Goal: Information Seeking & Learning: Check status

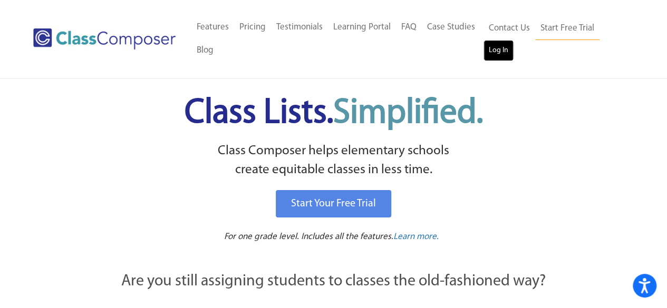
click at [507, 50] on link "Log In" at bounding box center [499, 50] width 30 height 21
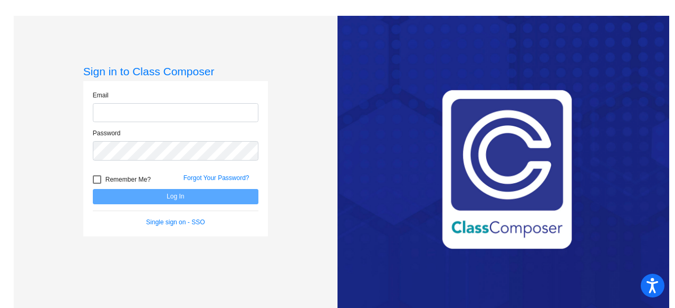
click at [164, 106] on input "email" at bounding box center [176, 113] width 166 height 20
type input "[EMAIL_ADDRESS][DOMAIN_NAME]"
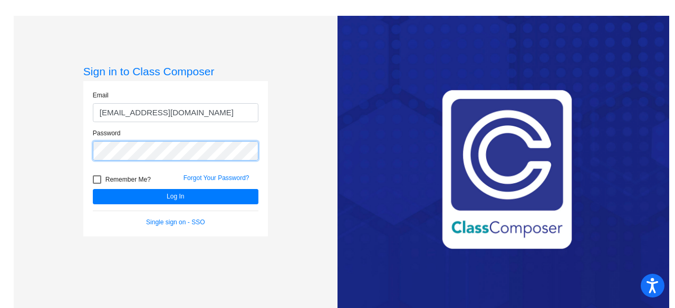
click at [93, 189] on button "Log In" at bounding box center [176, 196] width 166 height 15
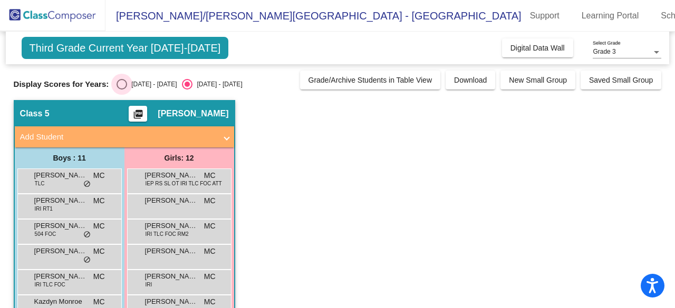
click at [124, 84] on div "Select an option" at bounding box center [122, 84] width 11 height 11
click at [122, 90] on input "[DATE] - [DATE]" at bounding box center [121, 90] width 1 height 1
radio input "true"
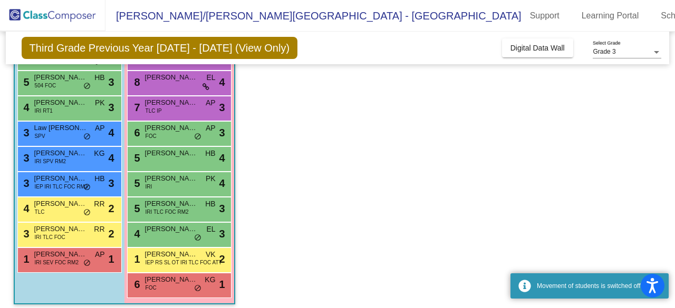
scroll to position [176, 0]
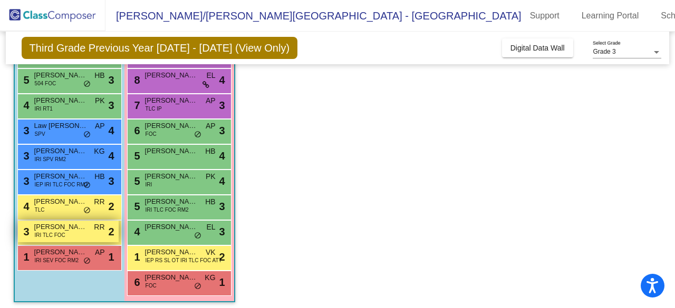
click at [64, 240] on div "3 [PERSON_NAME] IRI TLC FOC RR lock do_not_disturb_alt 2" at bounding box center [68, 232] width 101 height 22
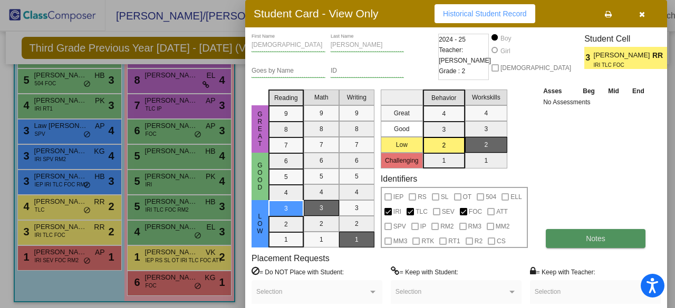
click at [601, 245] on button "Notes" at bounding box center [596, 238] width 100 height 19
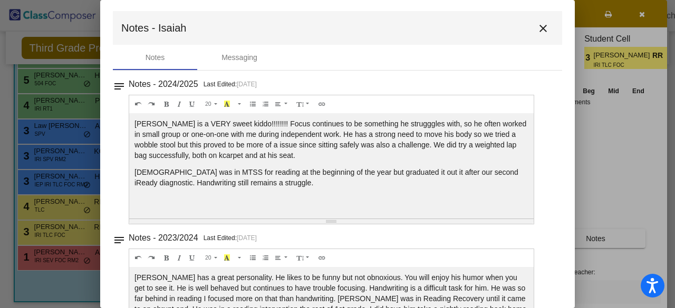
scroll to position [0, 0]
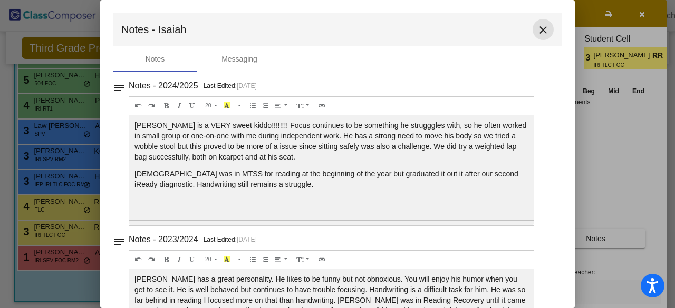
click at [538, 33] on mat-icon "close" at bounding box center [543, 30] width 13 height 13
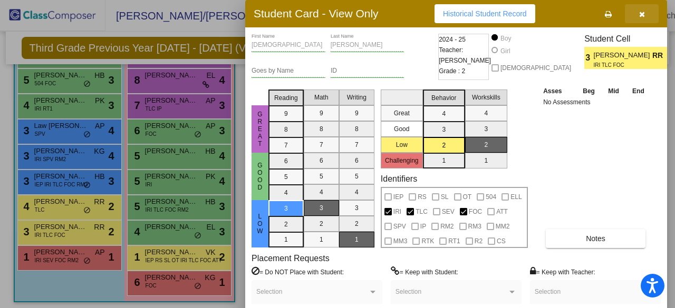
click at [645, 15] on button "button" at bounding box center [642, 13] width 34 height 19
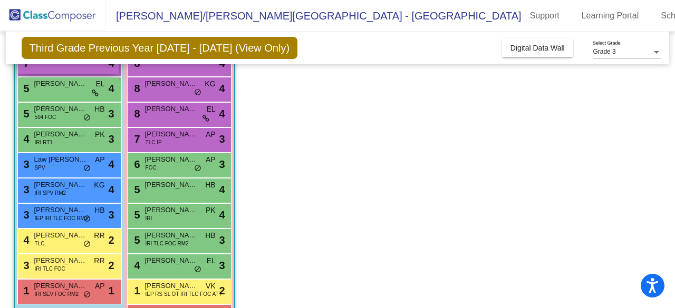
scroll to position [143, 0]
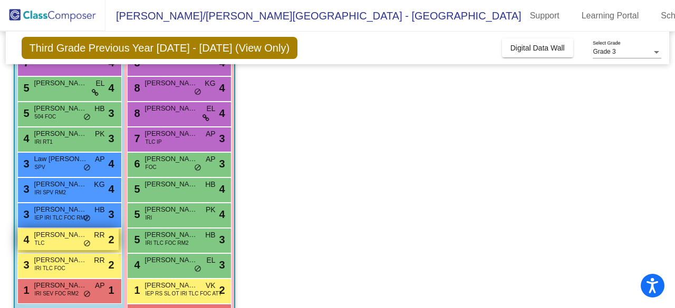
click at [61, 240] on div "4 Anderson Conley TLC RR lock do_not_disturb_alt 2" at bounding box center [68, 240] width 101 height 22
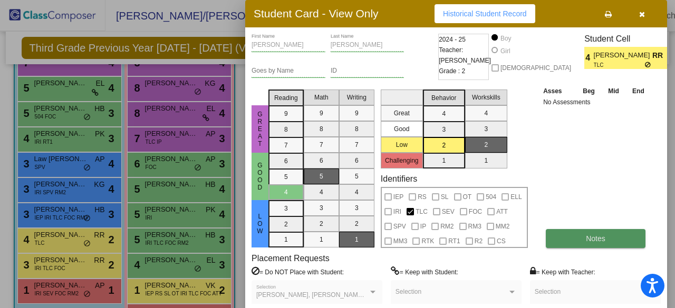
click at [618, 230] on button "Notes" at bounding box center [596, 238] width 100 height 19
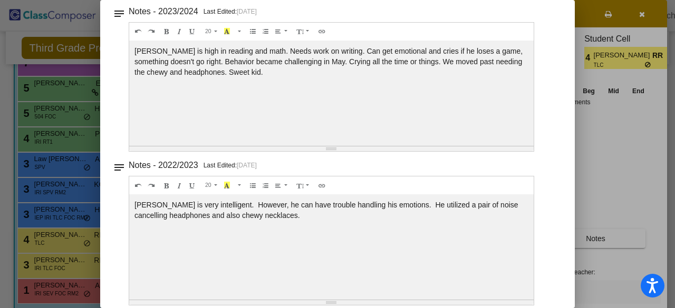
scroll to position [0, 0]
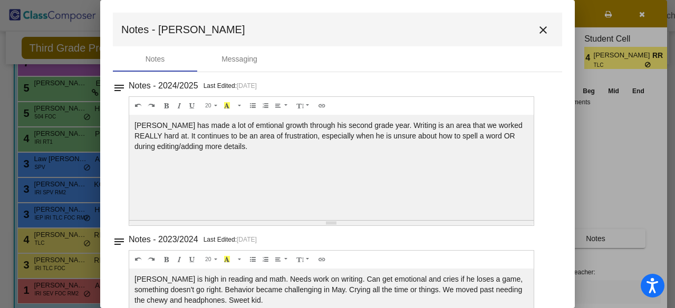
click at [543, 24] on mat-icon "close" at bounding box center [543, 30] width 13 height 13
